Goal: Task Accomplishment & Management: Manage account settings

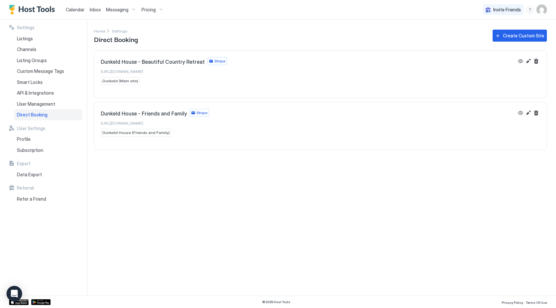
click at [40, 117] on span "Direct Booking" at bounding box center [32, 115] width 31 height 6
click at [528, 62] on button "Edit" at bounding box center [528, 61] width 8 height 8
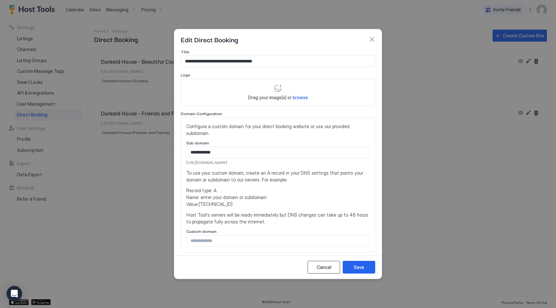
click at [326, 264] on div "Cancel" at bounding box center [323, 266] width 15 height 7
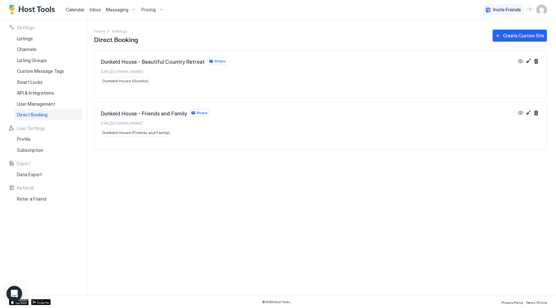
click at [131, 81] on span "Dunkeld House (Guests)" at bounding box center [125, 81] width 46 height 6
click at [525, 62] on button "Edit" at bounding box center [528, 61] width 8 height 8
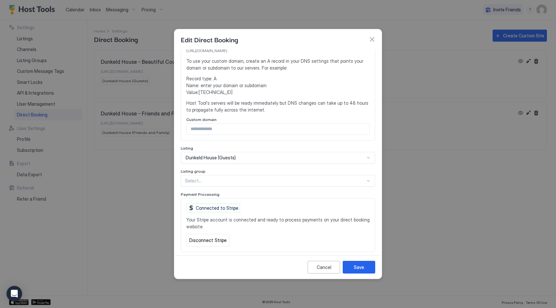
scroll to position [113, 0]
click at [201, 154] on span "Dunkeld House (Guests)" at bounding box center [211, 157] width 50 height 6
click at [202, 154] on span "Dunkeld House (Guests)" at bounding box center [211, 157] width 50 height 6
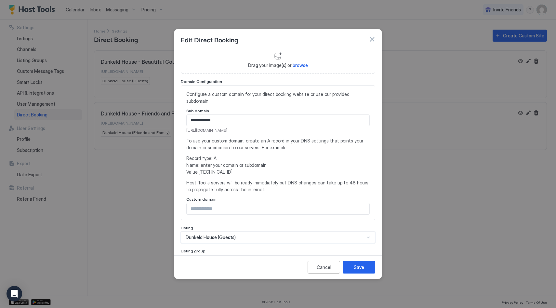
scroll to position [0, 0]
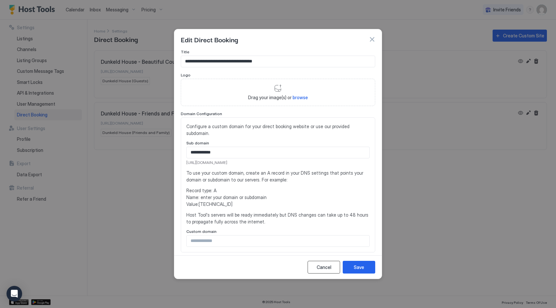
click at [329, 267] on div "Cancel" at bounding box center [323, 266] width 15 height 7
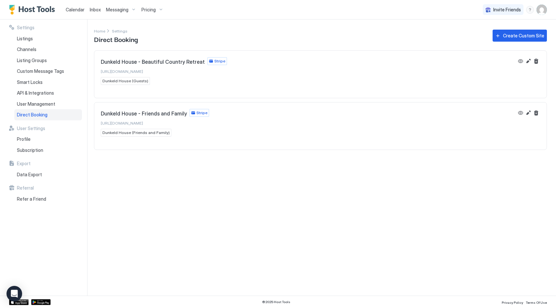
click at [169, 56] on div "Dunkeld House - Beautiful Country Retreat Stripe https://direct.hosttools.com/d…" at bounding box center [320, 71] width 452 height 41
click at [27, 37] on span "Listings" at bounding box center [25, 39] width 16 height 6
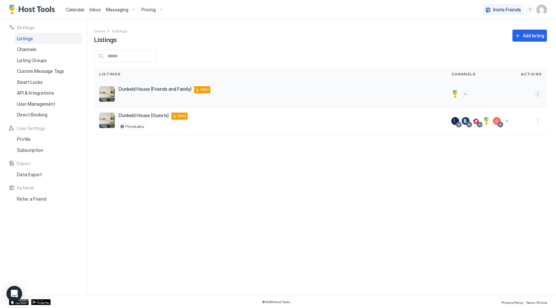
click at [538, 92] on button "More options" at bounding box center [537, 94] width 8 height 8
click at [518, 126] on div "Listing Settings" at bounding box center [520, 124] width 45 height 10
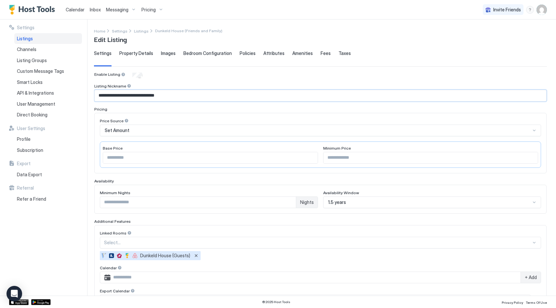
click at [131, 94] on input "**********" at bounding box center [320, 95] width 451 height 11
click at [141, 31] on span "Listings" at bounding box center [141, 31] width 15 height 5
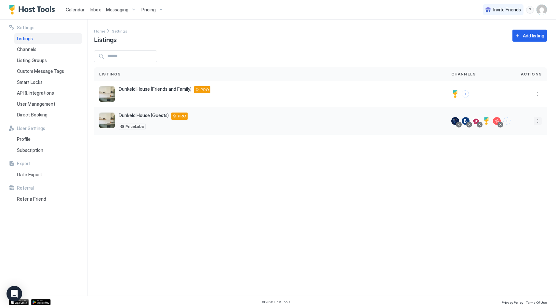
click at [539, 121] on button "More options" at bounding box center [537, 121] width 8 height 8
click at [520, 152] on span "Listing Settings" at bounding box center [522, 150] width 29 height 5
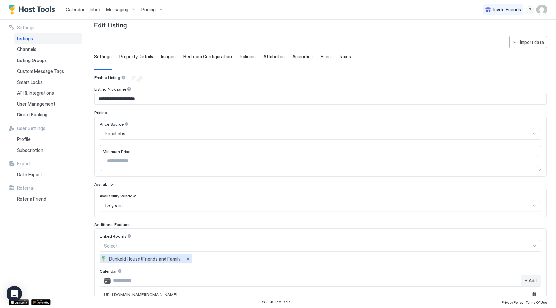
scroll to position [16, 0]
click at [142, 256] on span "Dunkeld House (Friends and Family)" at bounding box center [145, 257] width 73 height 6
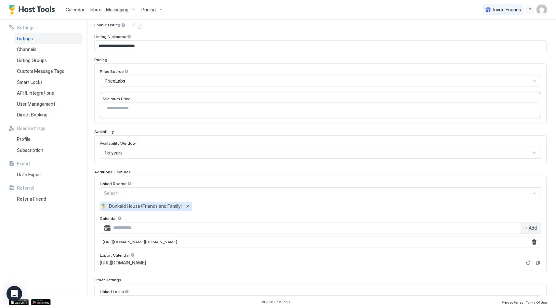
scroll to position [42, 0]
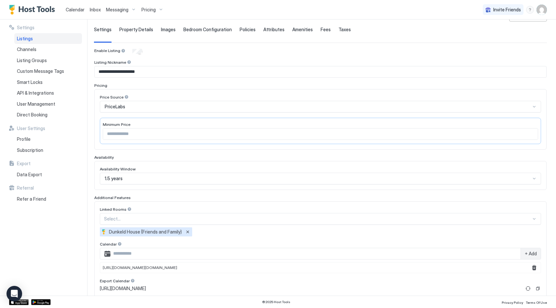
click at [151, 73] on input "**********" at bounding box center [320, 71] width 451 height 11
click at [129, 71] on input "**********" at bounding box center [320, 71] width 451 height 11
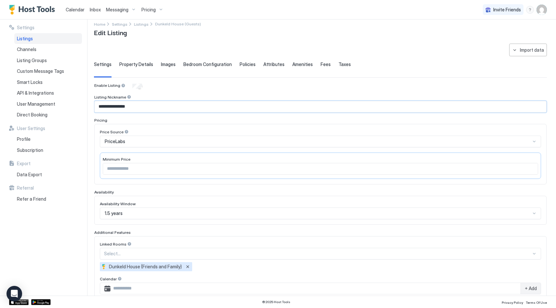
scroll to position [132, 0]
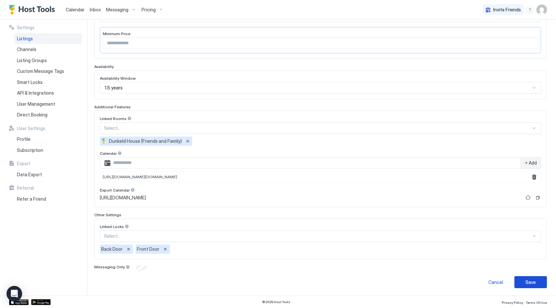
type input "**********"
click at [544, 286] on button "Save" at bounding box center [530, 282] width 32 height 12
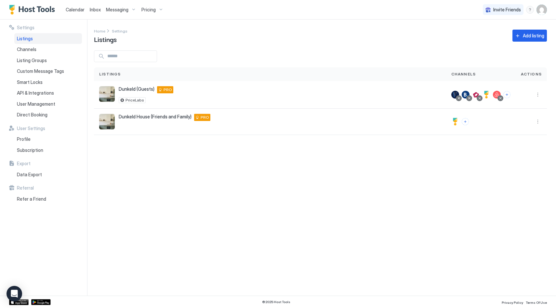
click at [73, 13] on link "Calendar" at bounding box center [75, 9] width 19 height 7
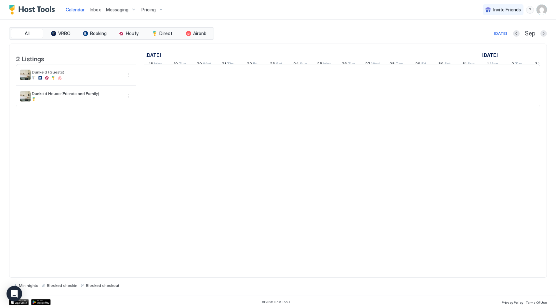
scroll to position [0, 361]
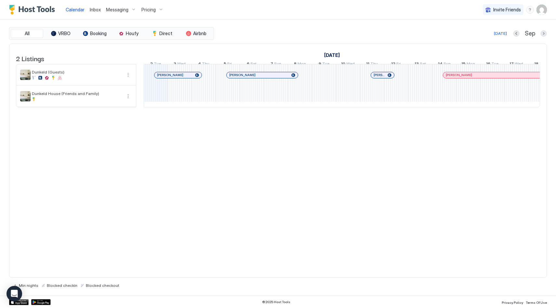
click at [153, 9] on span "Pricing" at bounding box center [148, 10] width 14 height 6
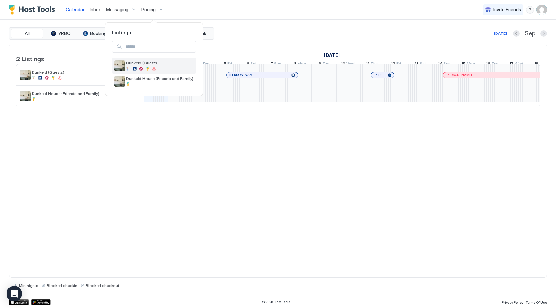
click at [149, 65] on span "Dunkeld (Guests)" at bounding box center [159, 62] width 67 height 5
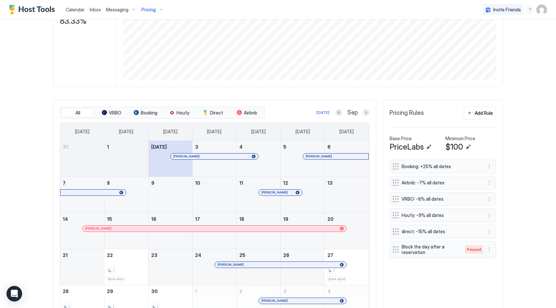
scroll to position [157, 0]
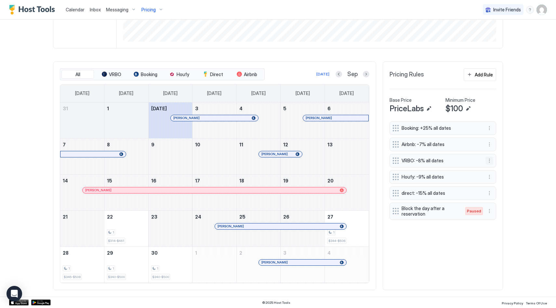
click at [490, 160] on button "More options" at bounding box center [489, 161] width 8 height 8
click at [500, 171] on span "Edit" at bounding box center [498, 169] width 7 height 5
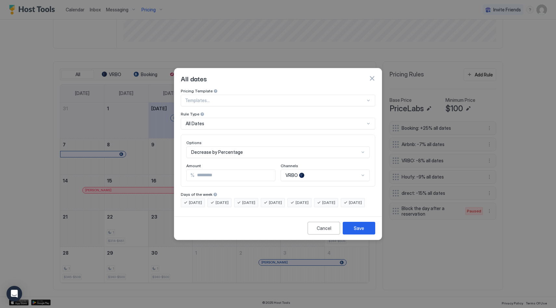
click at [202, 171] on input "*" at bounding box center [234, 175] width 81 height 11
type input "*"
click at [357, 231] on div "Save" at bounding box center [358, 227] width 10 height 7
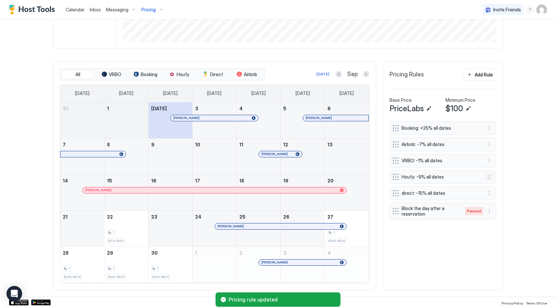
click at [490, 174] on button "More options" at bounding box center [489, 177] width 8 height 8
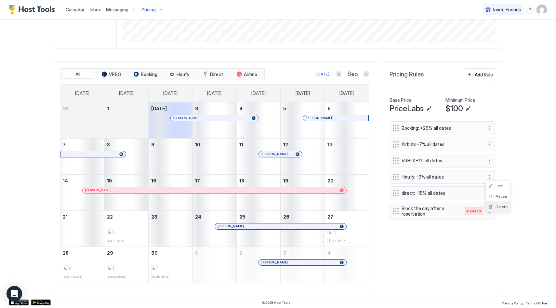
click at [499, 205] on span "Delete" at bounding box center [501, 206] width 12 height 5
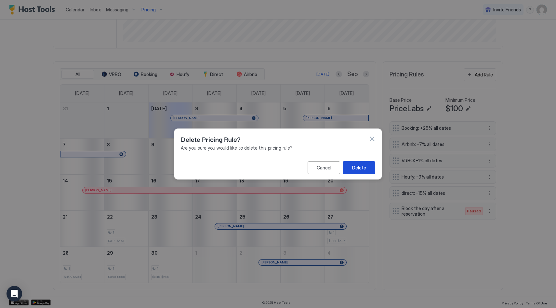
click at [353, 166] on div "Delete" at bounding box center [359, 167] width 14 height 7
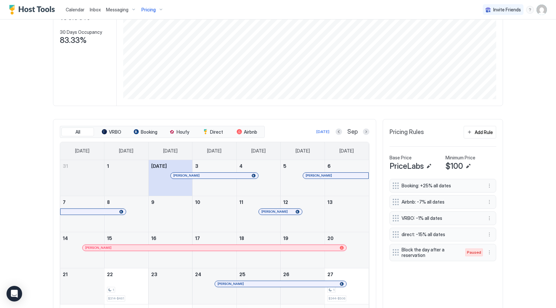
scroll to position [0, 0]
